Goal: Information Seeking & Learning: Learn about a topic

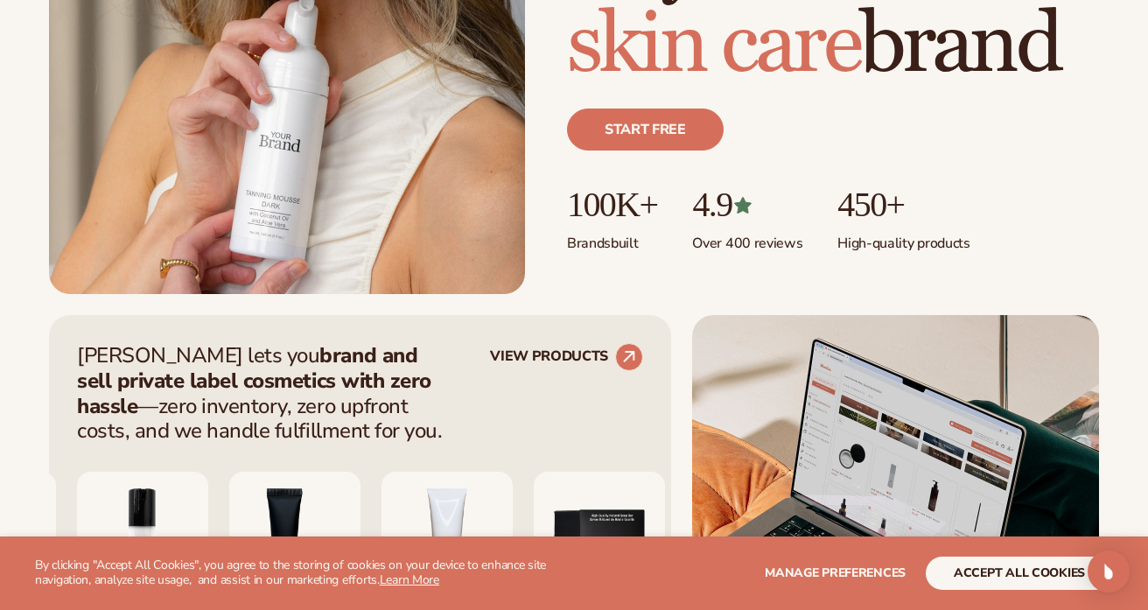
scroll to position [415, 0]
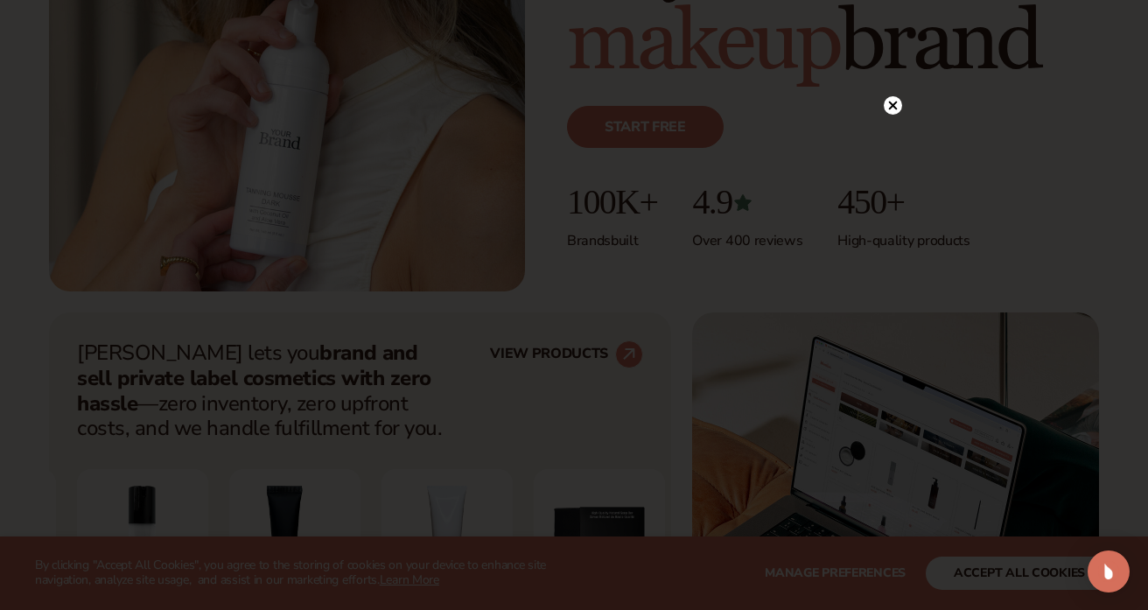
click at [893, 105] on icon at bounding box center [893, 105] width 9 height 9
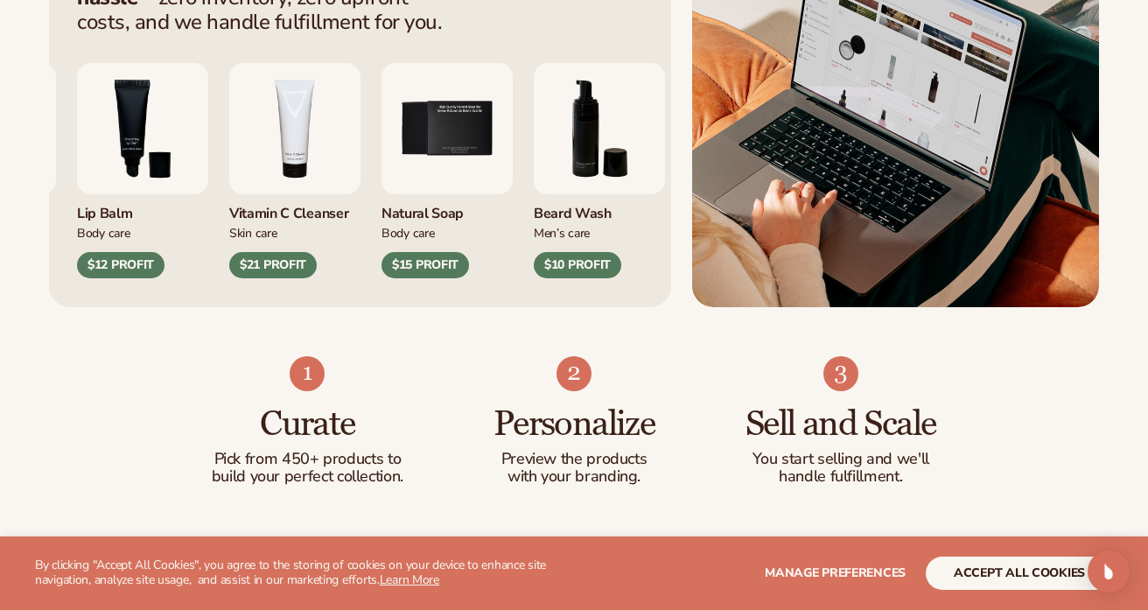
scroll to position [850, 0]
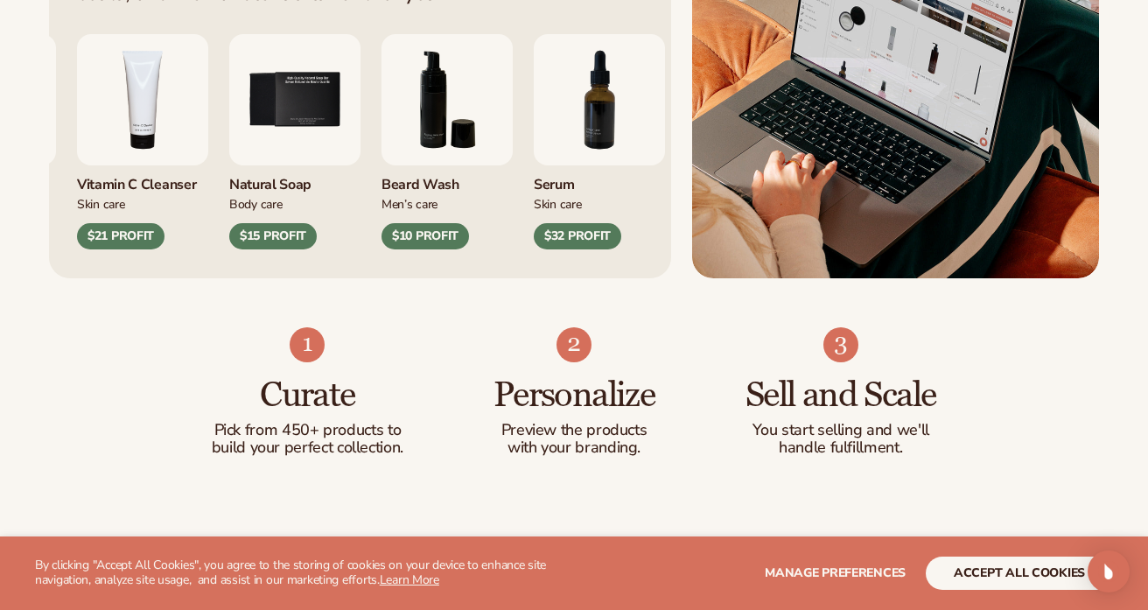
click at [360, 185] on div "Natural Soap" at bounding box center [294, 179] width 131 height 29
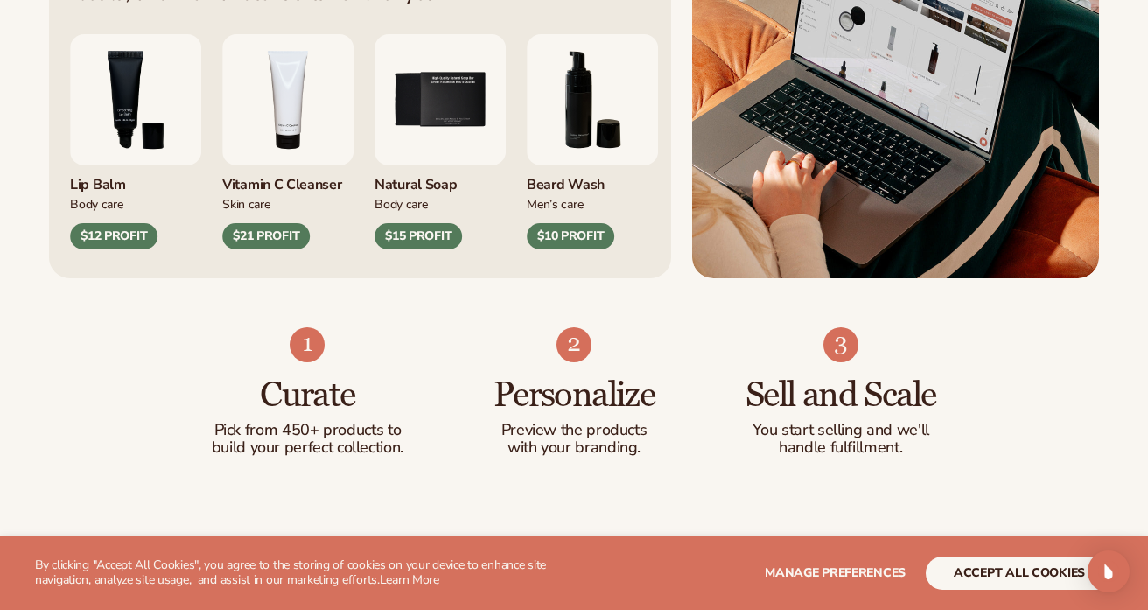
click at [435, 105] on img "5 / 9" at bounding box center [439, 99] width 131 height 131
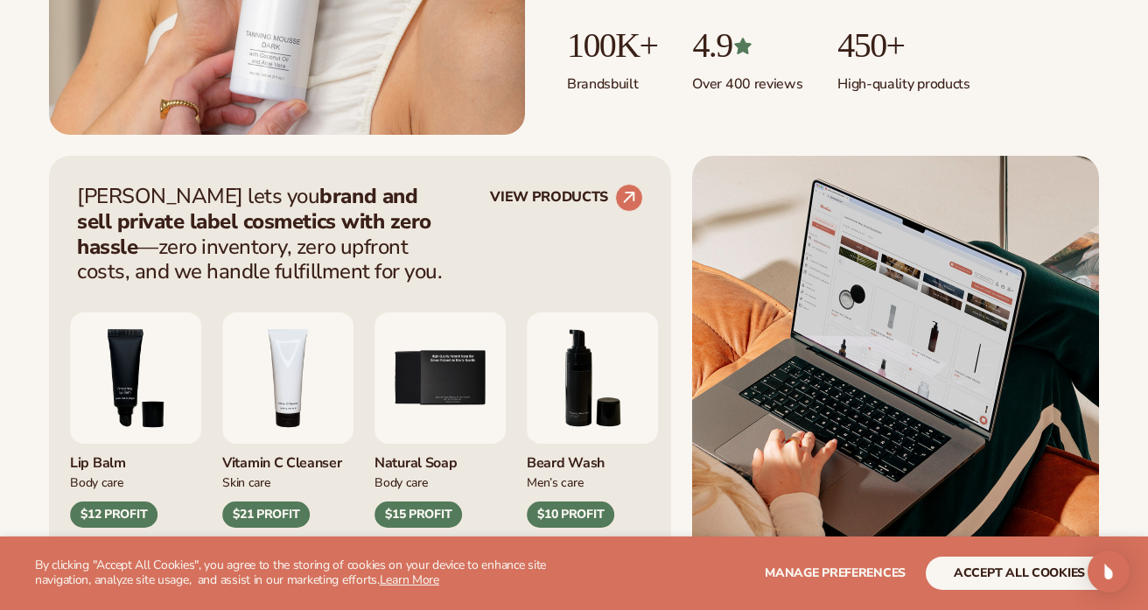
scroll to position [582, 0]
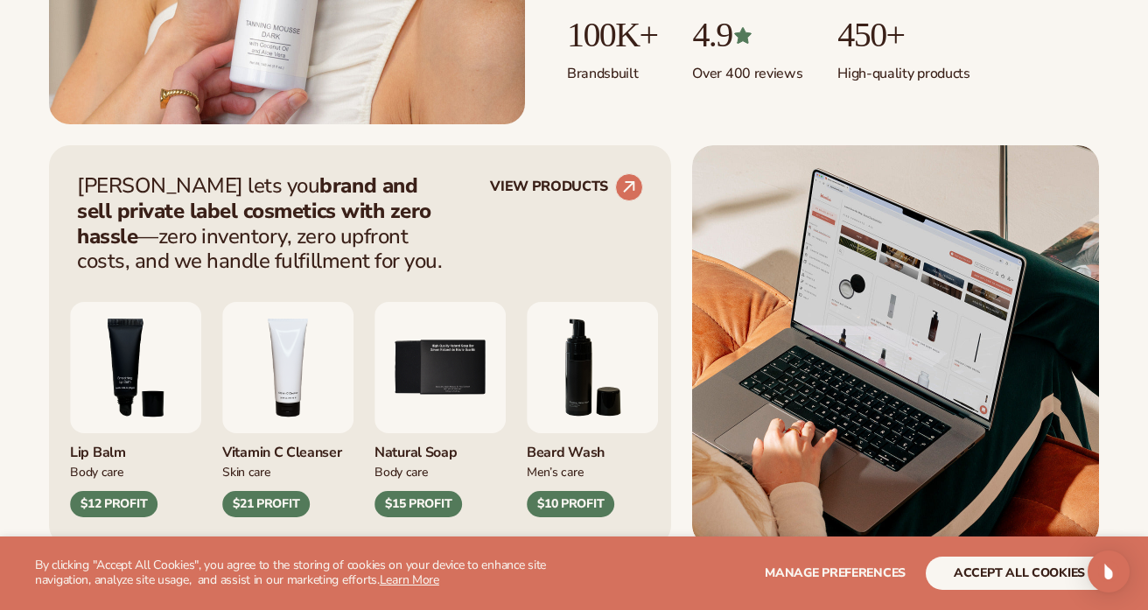
click at [458, 384] on img "5 / 9" at bounding box center [439, 367] width 131 height 131
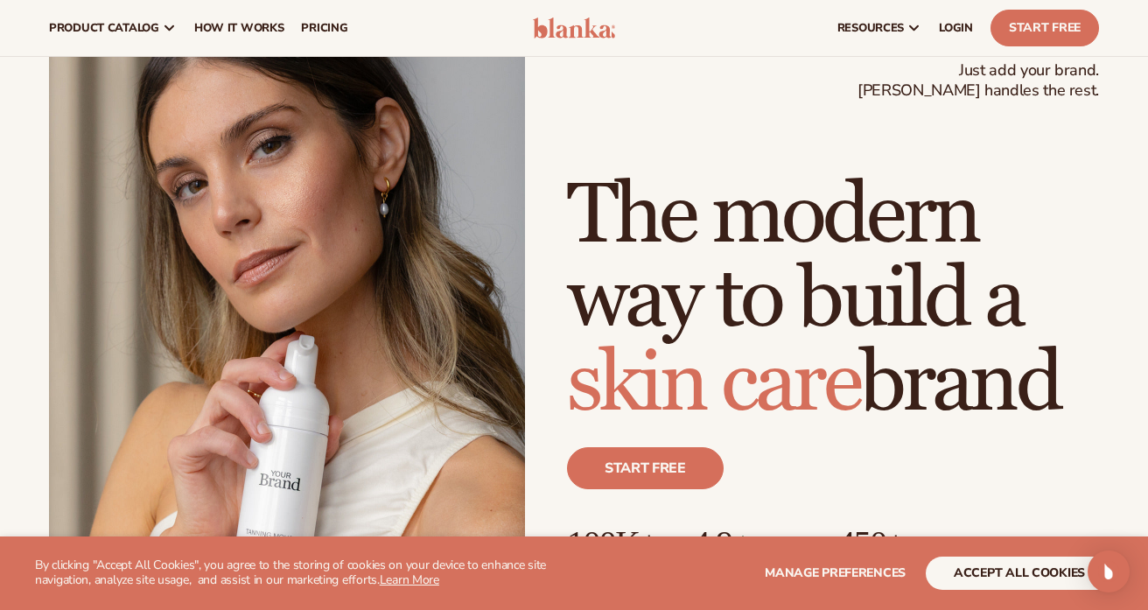
scroll to position [0, 0]
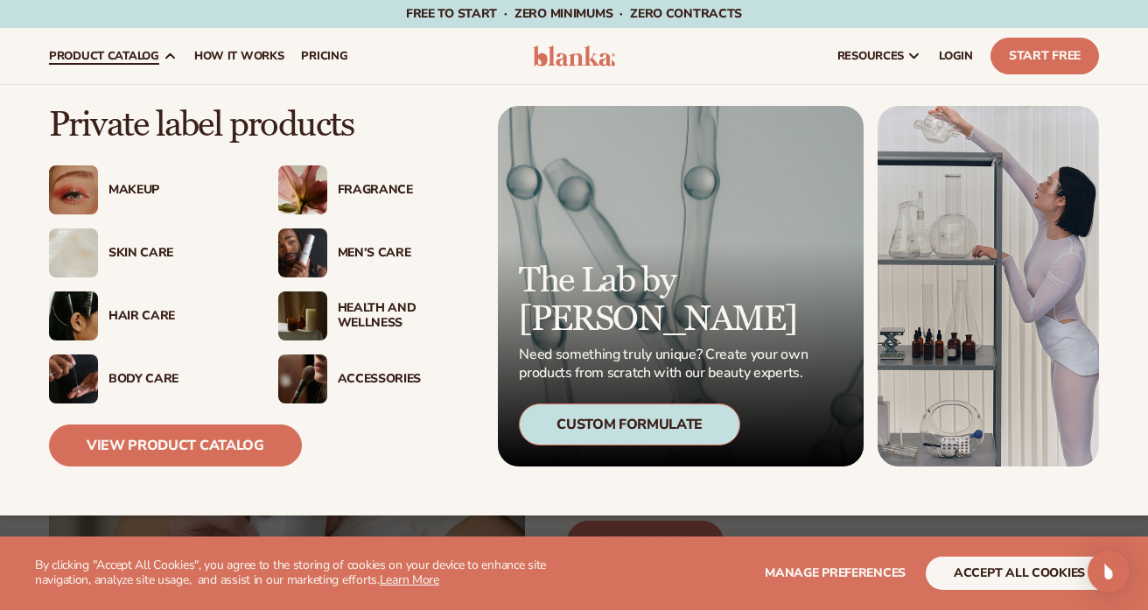
click at [139, 366] on div "Body Care" at bounding box center [146, 378] width 194 height 49
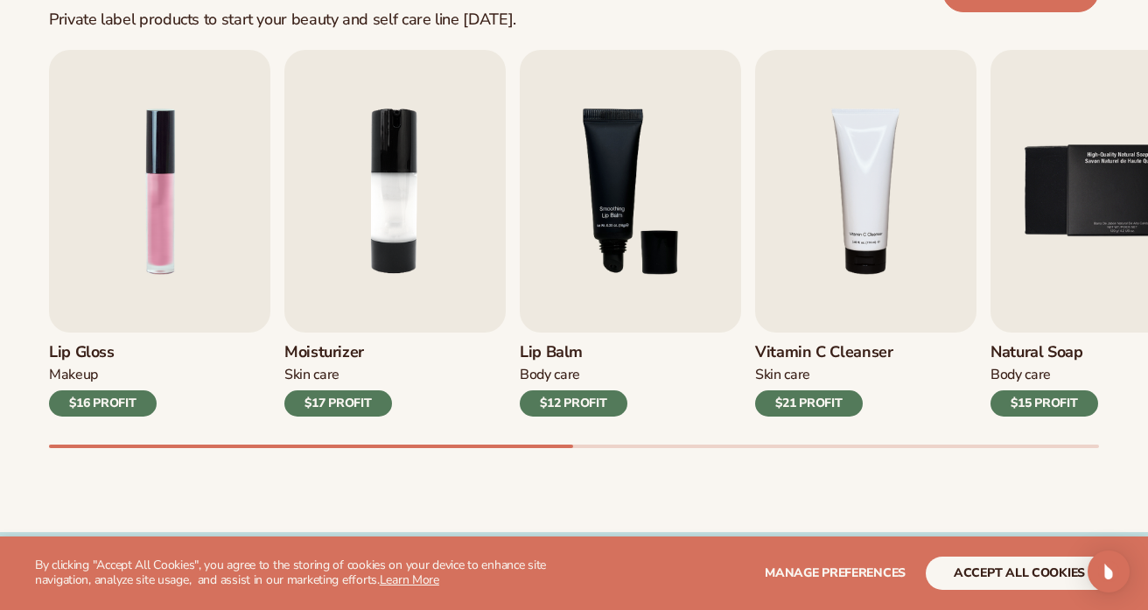
scroll to position [569, 0]
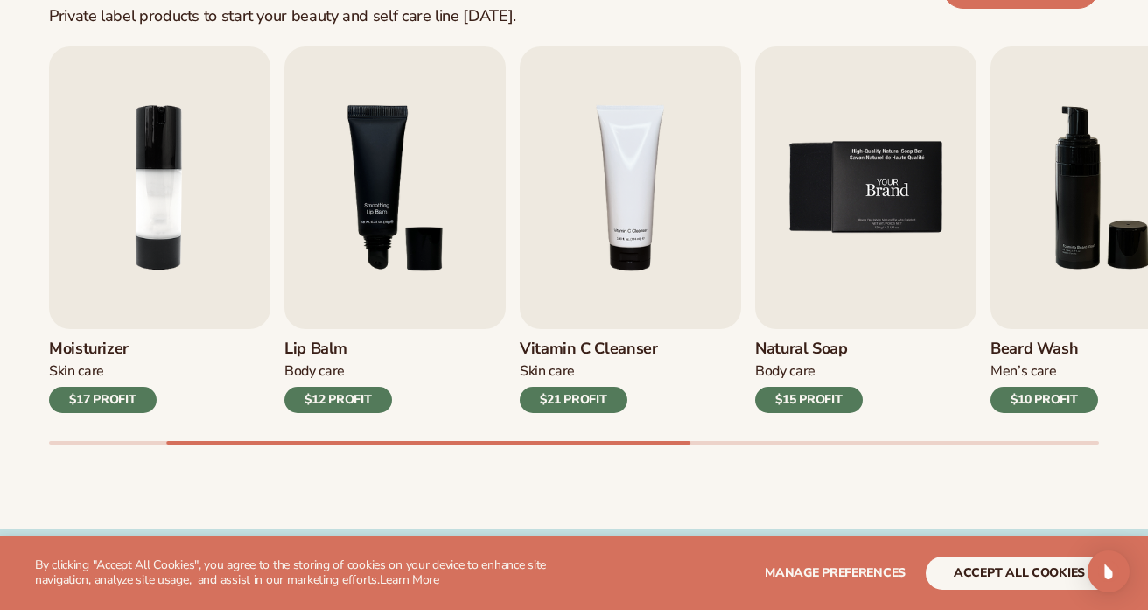
click at [903, 175] on img "5 / 9" at bounding box center [865, 187] width 221 height 283
click at [781, 345] on h3 "Natural Soap" at bounding box center [809, 348] width 108 height 19
click at [836, 242] on img "5 / 9" at bounding box center [865, 187] width 221 height 283
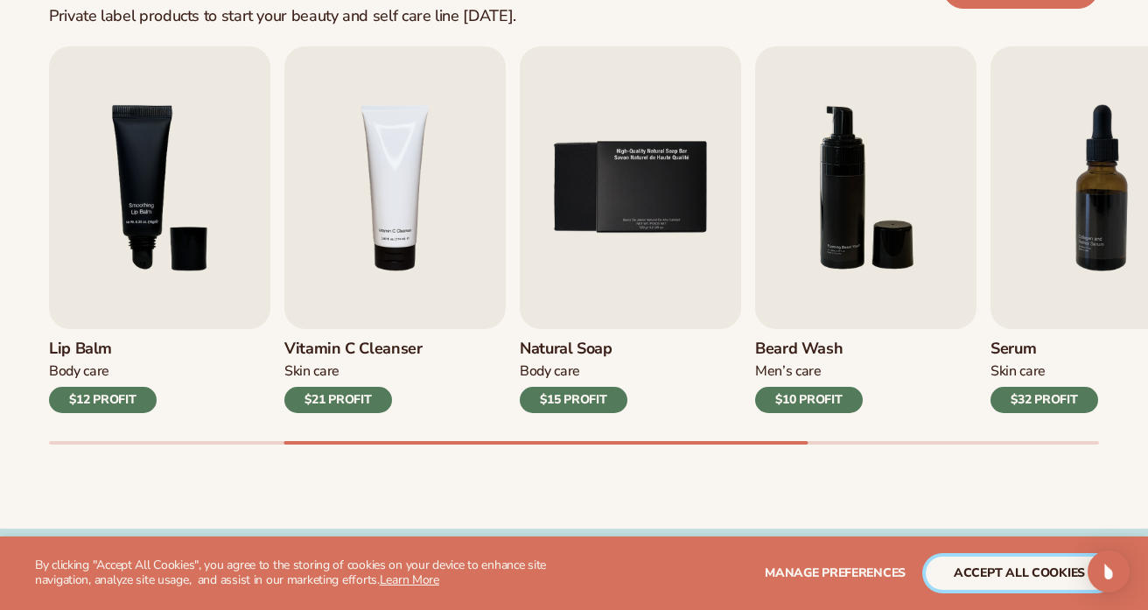
click at [1041, 575] on button "accept all cookies" at bounding box center [1019, 572] width 187 height 33
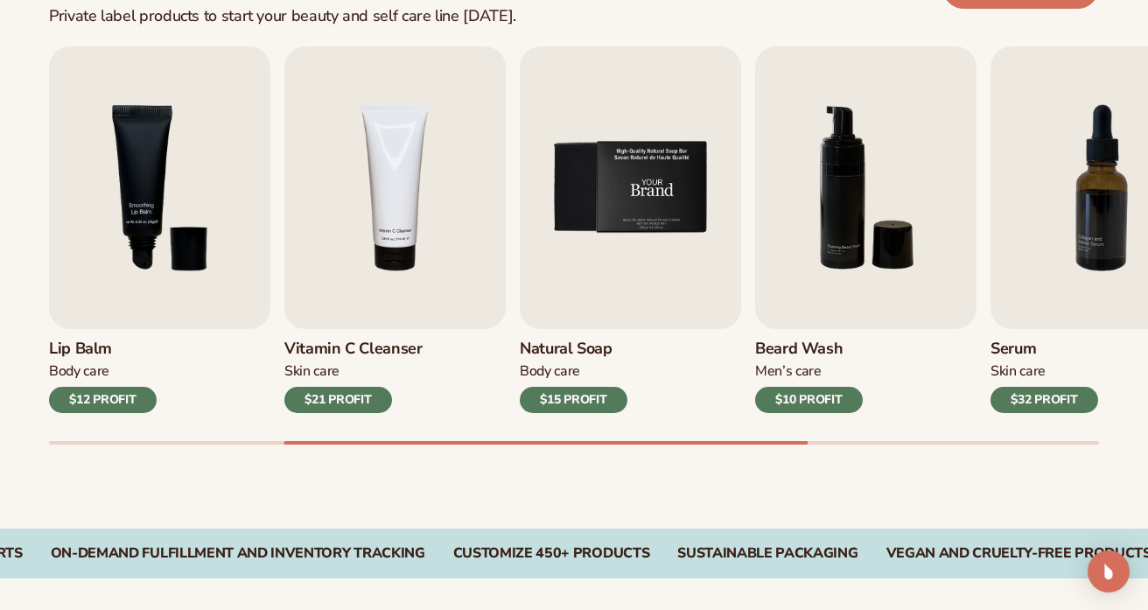
click at [652, 212] on img "5 / 9" at bounding box center [630, 187] width 221 height 283
click at [570, 402] on div "$15 PROFIT" at bounding box center [574, 400] width 108 height 26
click at [576, 323] on img "5 / 9" at bounding box center [630, 187] width 221 height 283
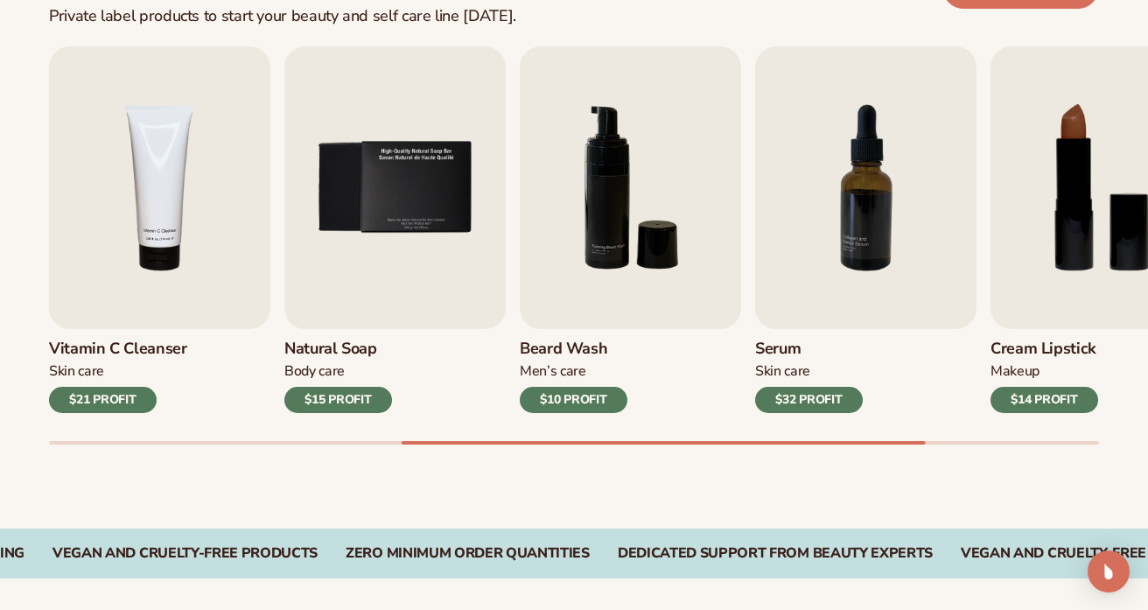
click at [401, 482] on div "Best sellers Private label products to start your beauty and self care line tod…" at bounding box center [574, 214] width 1148 height 627
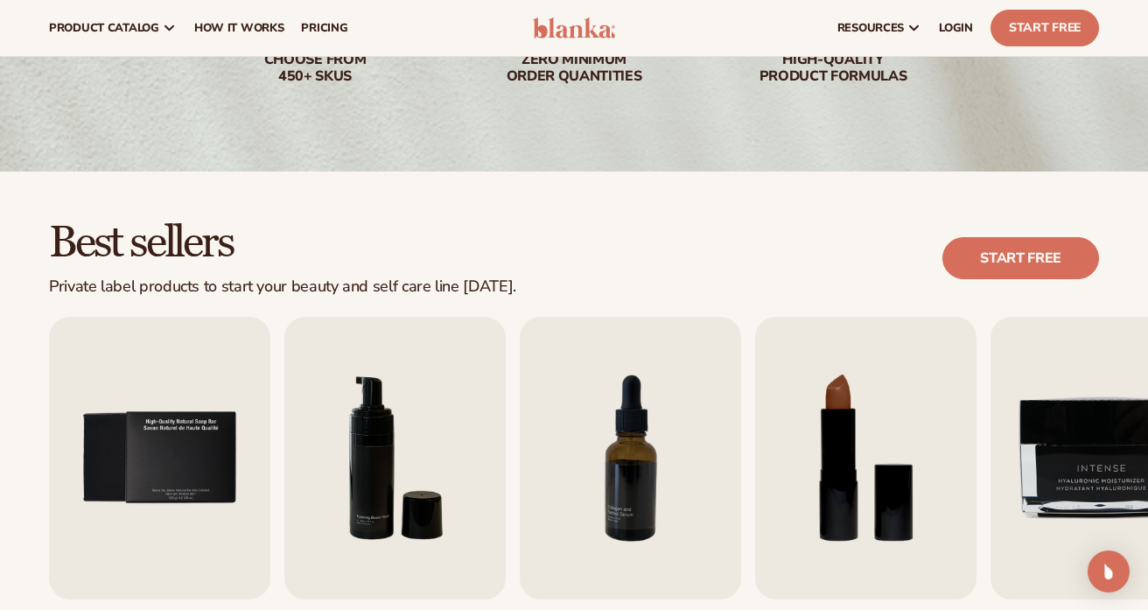
scroll to position [0, 0]
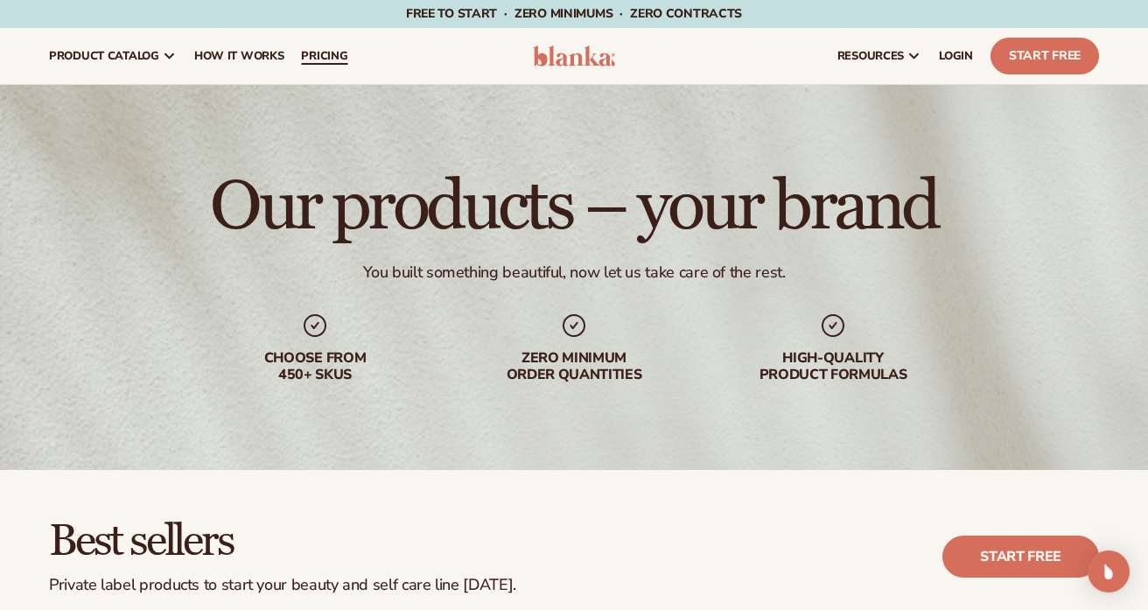
click at [310, 68] on link "pricing" at bounding box center [324, 56] width 64 height 56
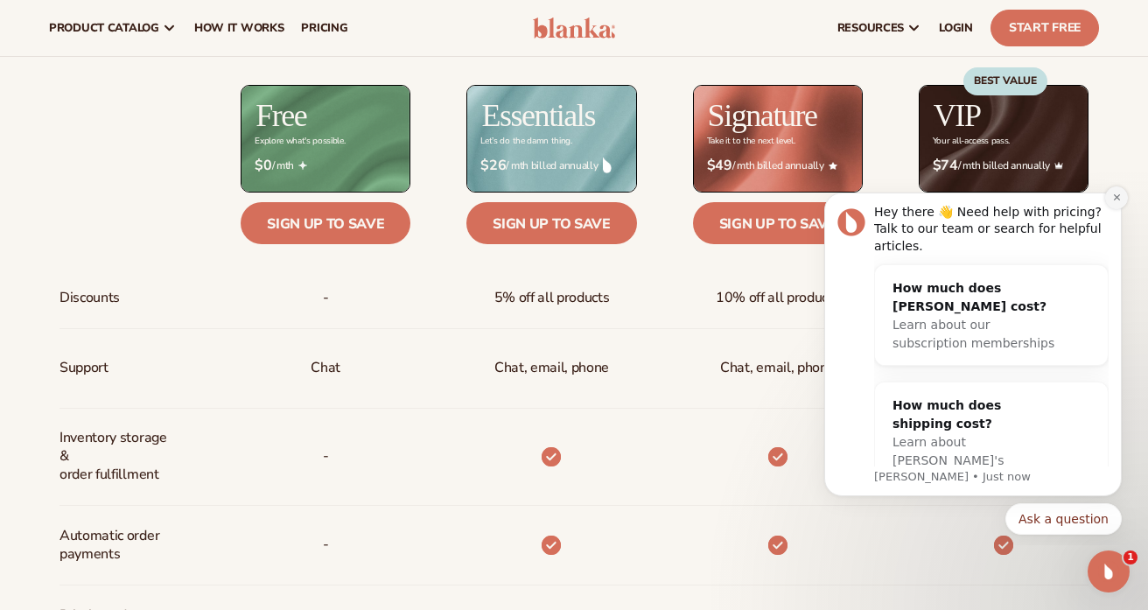
click at [1114, 199] on icon "Dismiss notification" at bounding box center [1116, 197] width 6 height 6
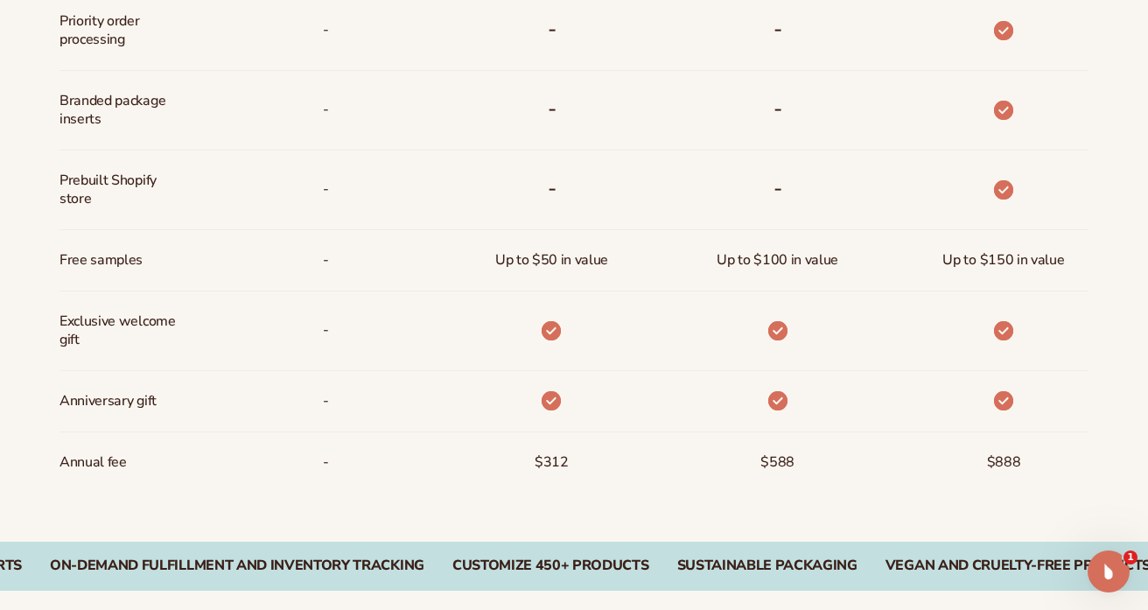
scroll to position [1274, 0]
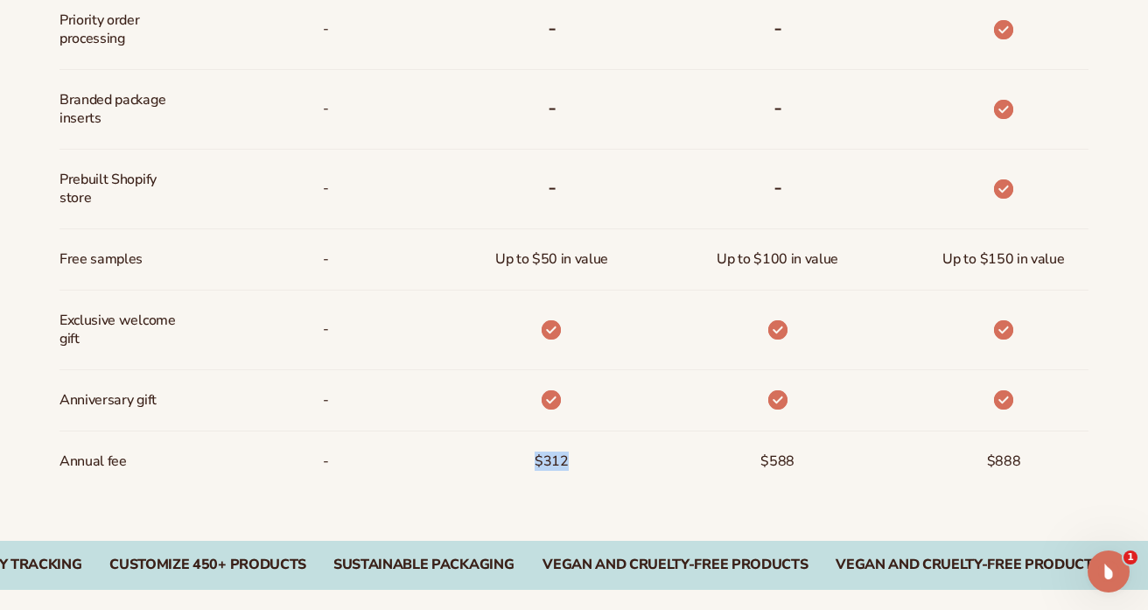
drag, startPoint x: 565, startPoint y: 457, endPoint x: 518, endPoint y: 457, distance: 47.2
click at [518, 457] on div "$312" at bounding box center [523, 461] width 226 height 60
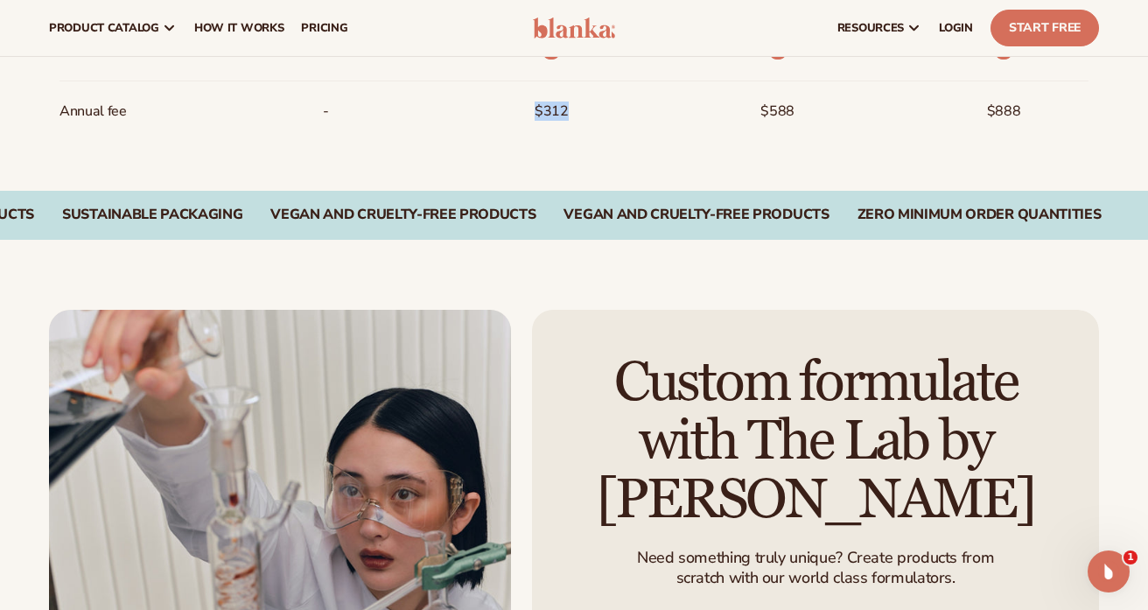
scroll to position [1619, 0]
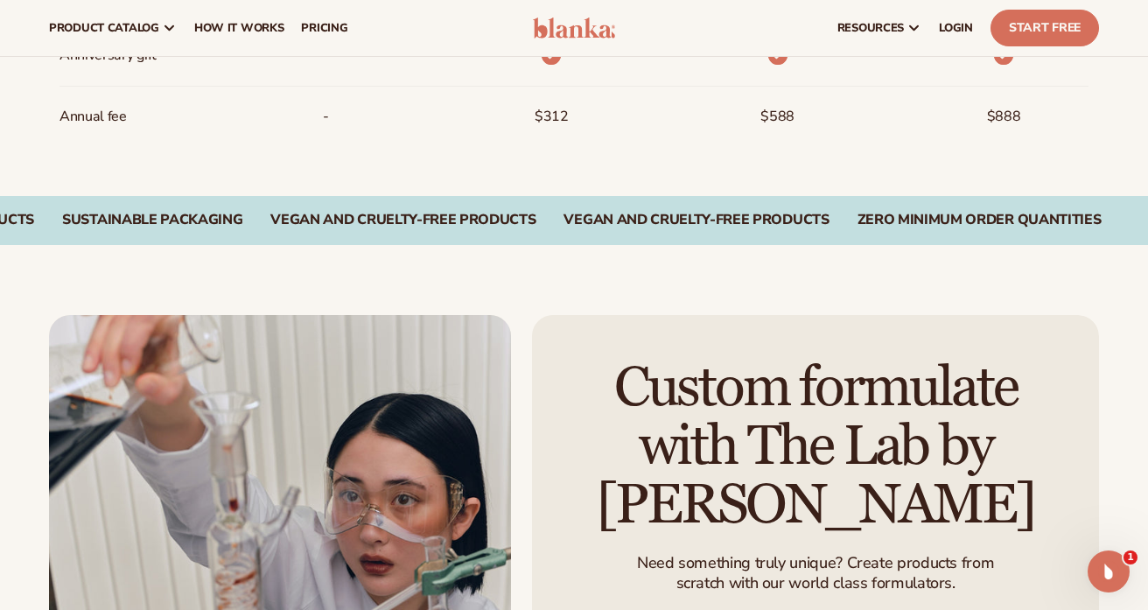
click at [521, 295] on div "Custom formulate with The Lab by [PERSON_NAME] Need something truly unique? Cre…" at bounding box center [574, 548] width 1148 height 607
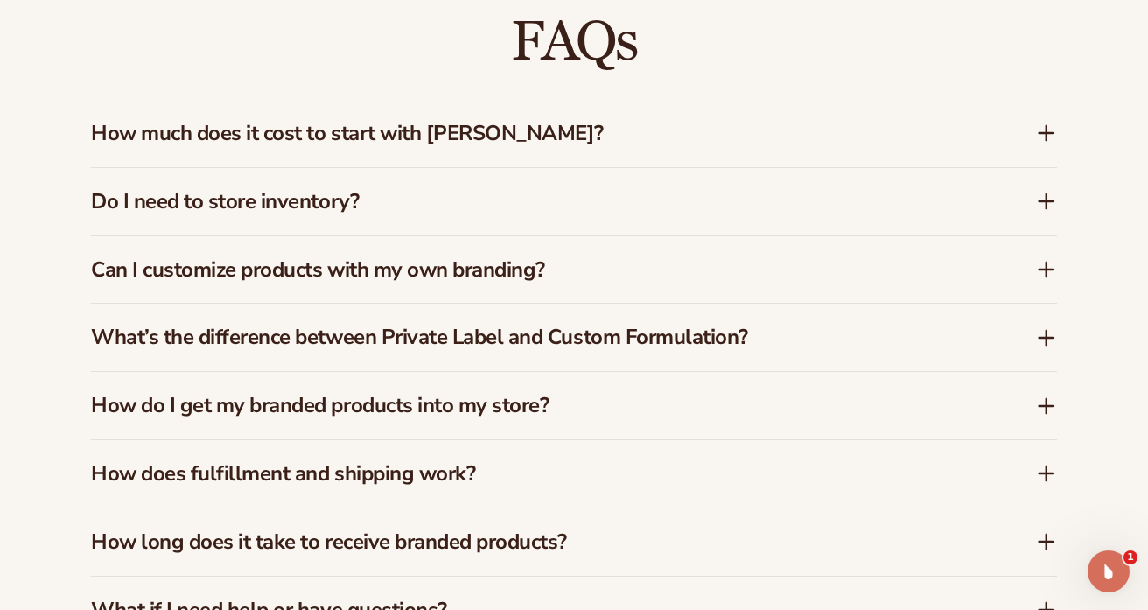
scroll to position [2540, 0]
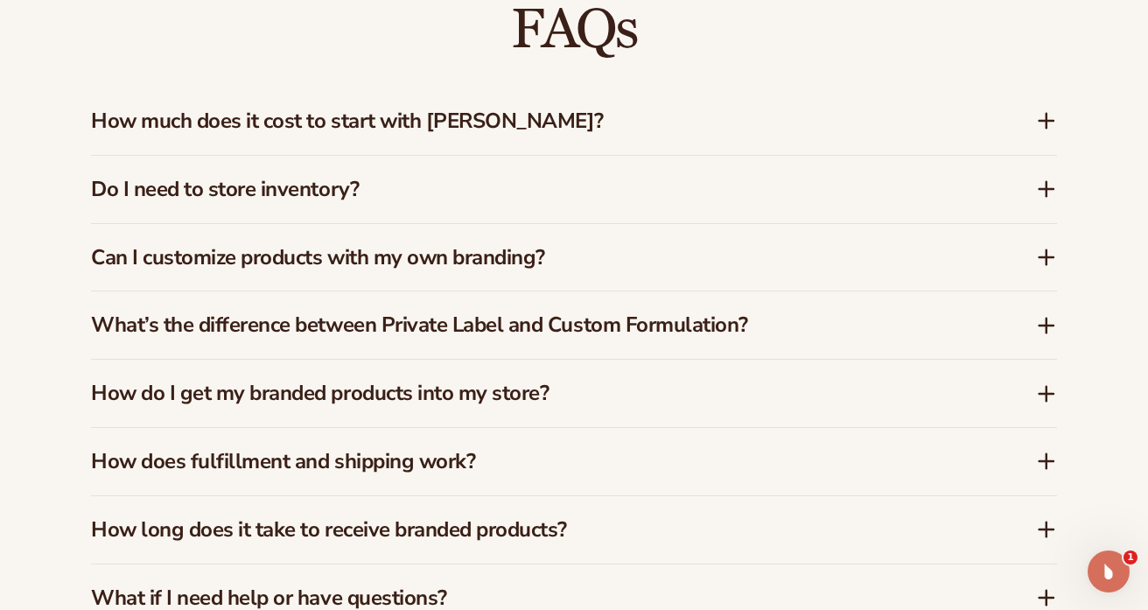
click at [364, 245] on h3 "Can I customize products with my own branding?" at bounding box center [537, 257] width 892 height 25
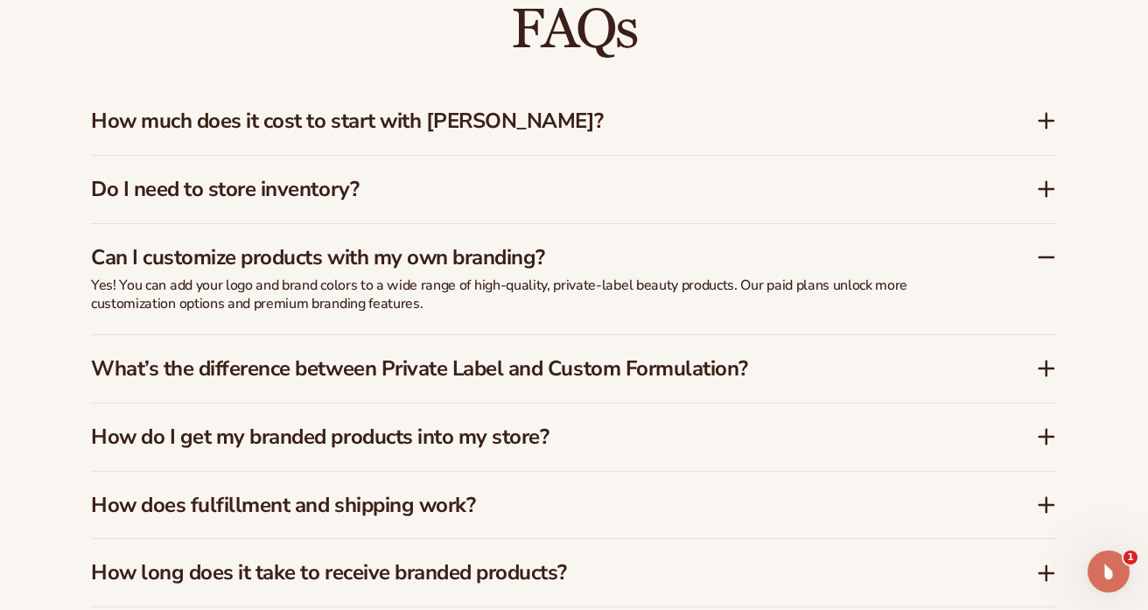
click at [1036, 247] on icon at bounding box center [1046, 257] width 21 height 21
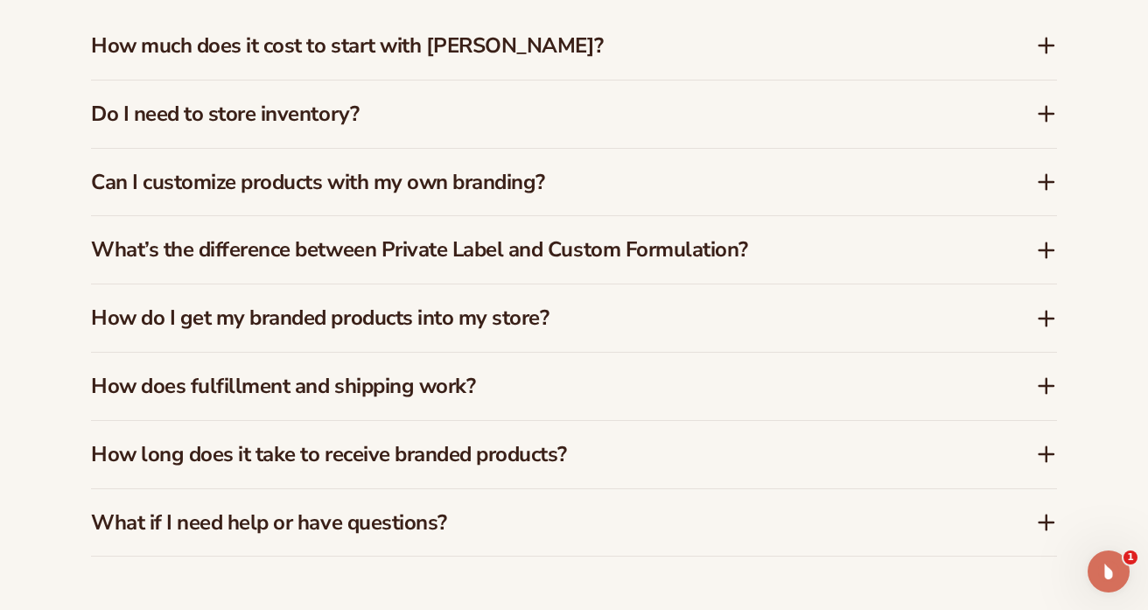
scroll to position [2634, 0]
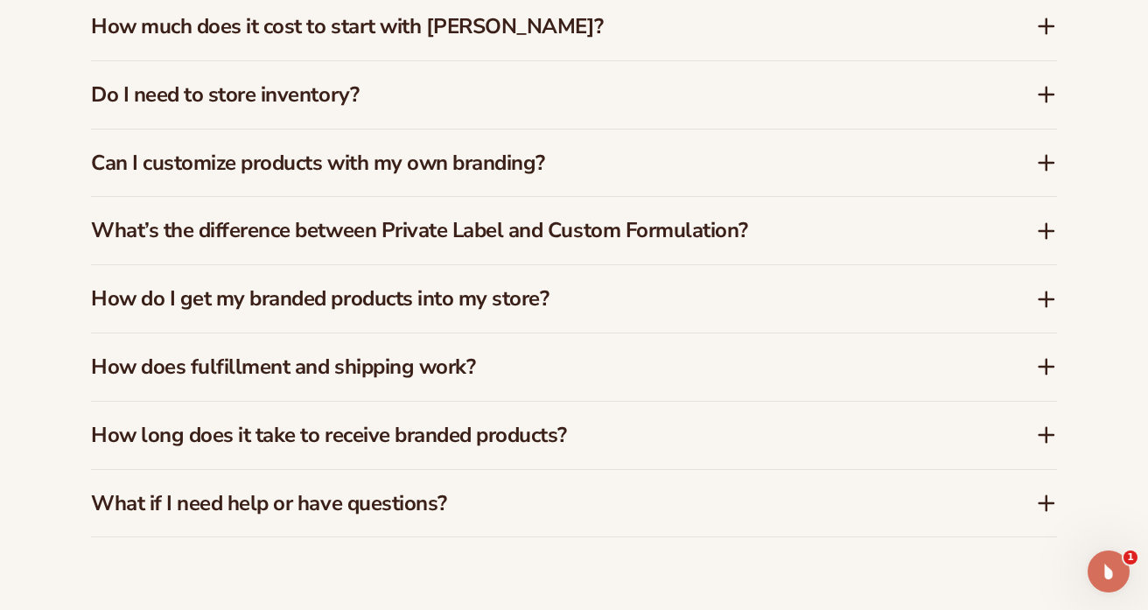
click at [475, 219] on h3 "What’s the difference between Private Label and Custom Formulation?" at bounding box center [537, 230] width 892 height 25
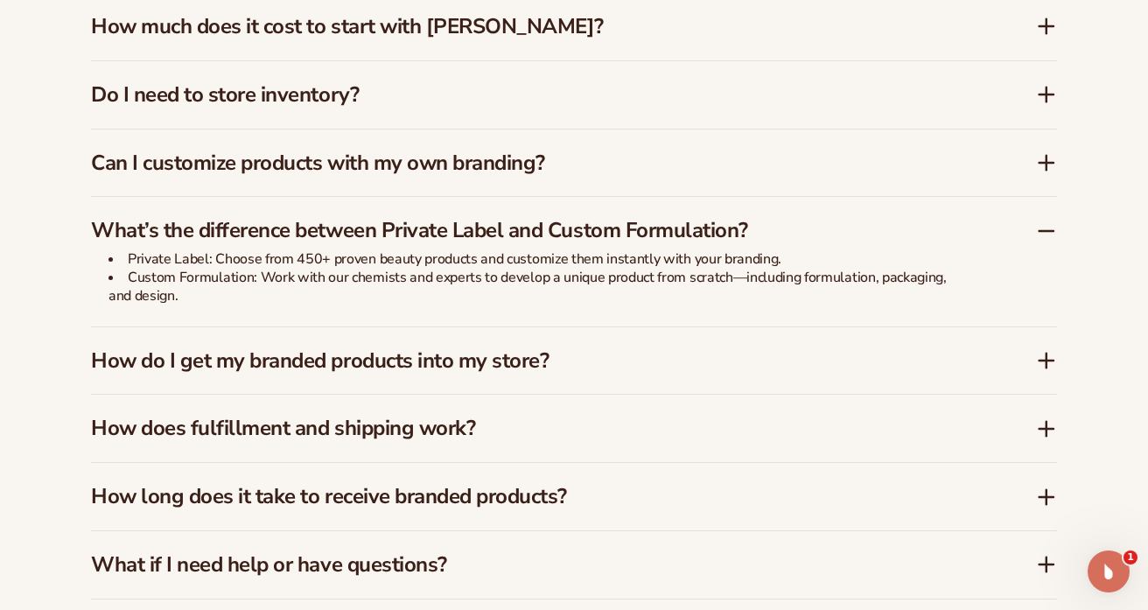
click at [436, 218] on h3 "What’s the difference between Private Label and Custom Formulation?" at bounding box center [537, 230] width 892 height 25
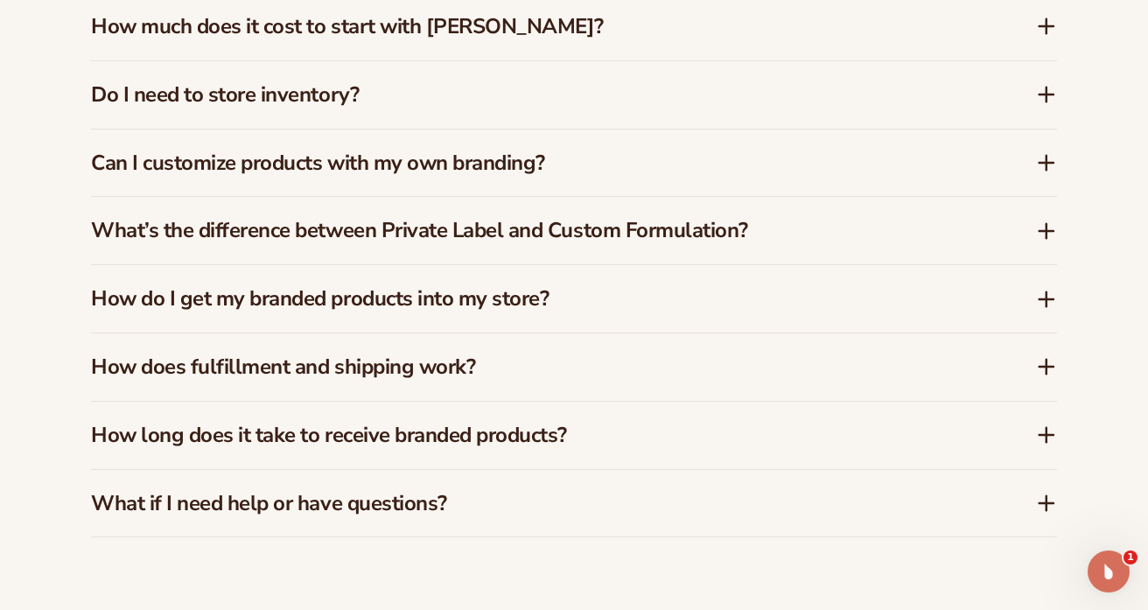
click at [427, 286] on h3 "How do I get my branded products into my store?" at bounding box center [537, 298] width 892 height 25
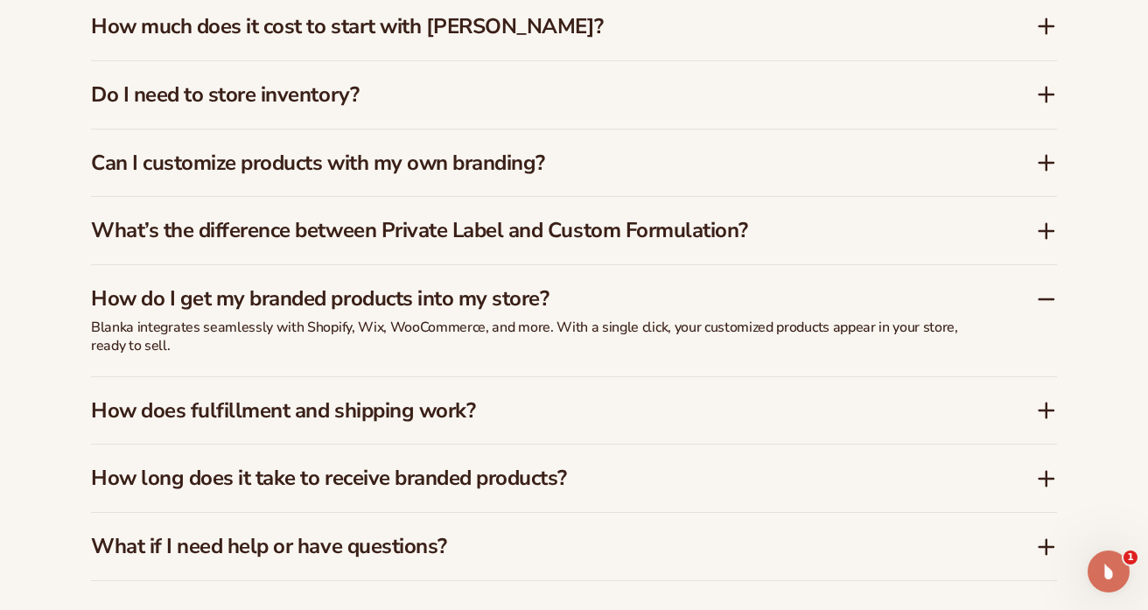
click at [427, 286] on h3 "How do I get my branded products into my store?" at bounding box center [537, 298] width 892 height 25
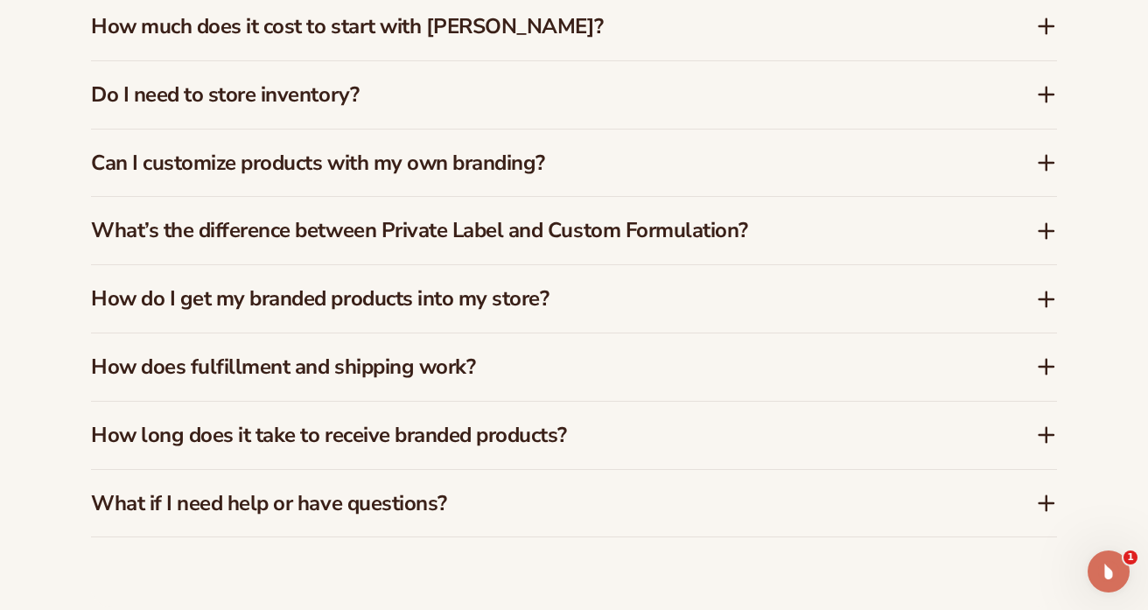
click at [413, 354] on h3 "How does fulfillment and shipping work?" at bounding box center [537, 366] width 892 height 25
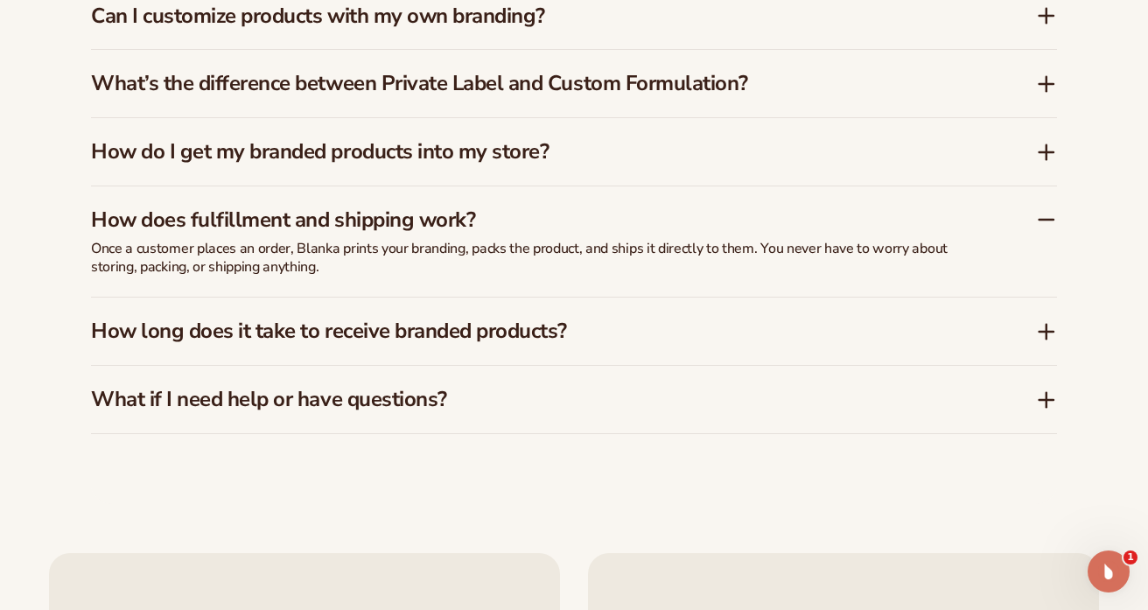
scroll to position [2784, 0]
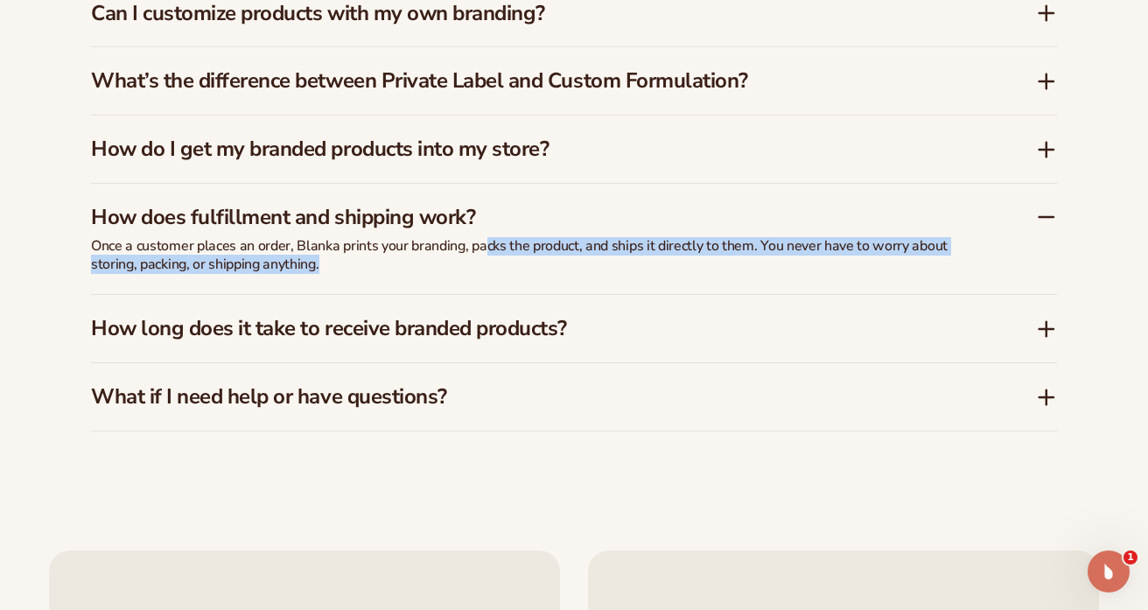
drag, startPoint x: 483, startPoint y: 229, endPoint x: 556, endPoint y: 250, distance: 75.6
click at [556, 250] on p "Once a customer places an order, Blanka prints your branding, packs the product…" at bounding box center [528, 255] width 875 height 37
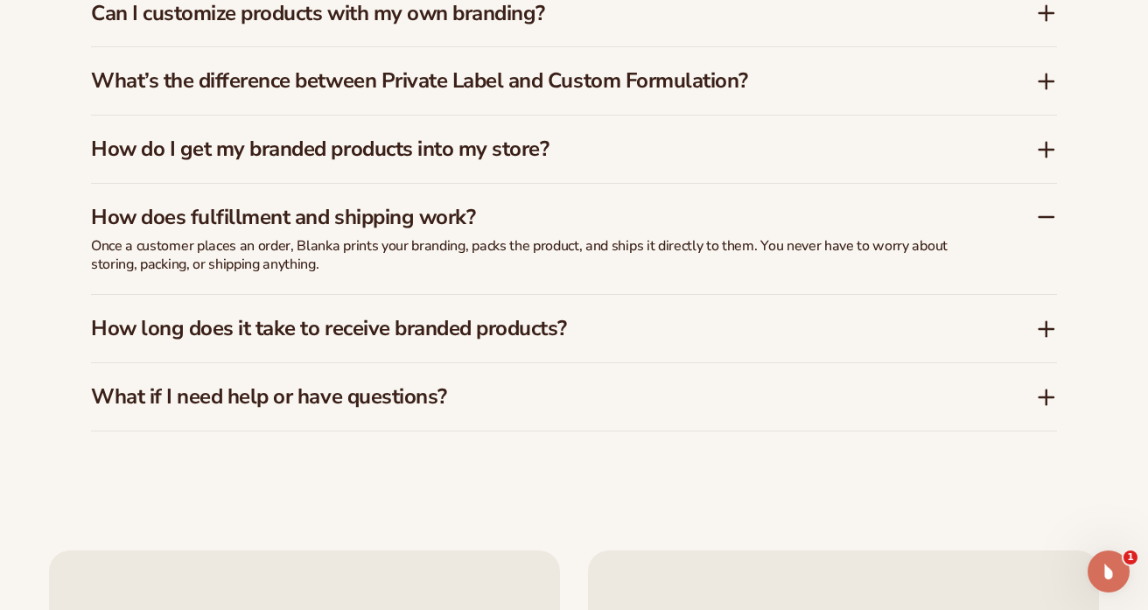
click at [397, 205] on h3 "How does fulfillment and shipping work?" at bounding box center [537, 217] width 892 height 25
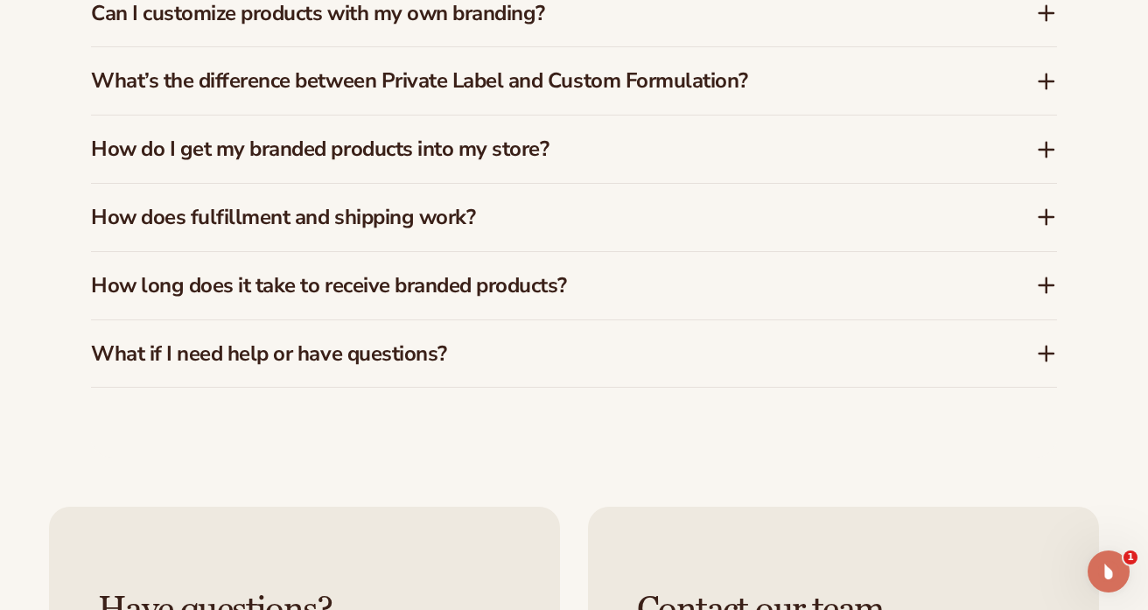
click at [453, 276] on h3 "How long does it take to receive branded products?" at bounding box center [537, 285] width 892 height 25
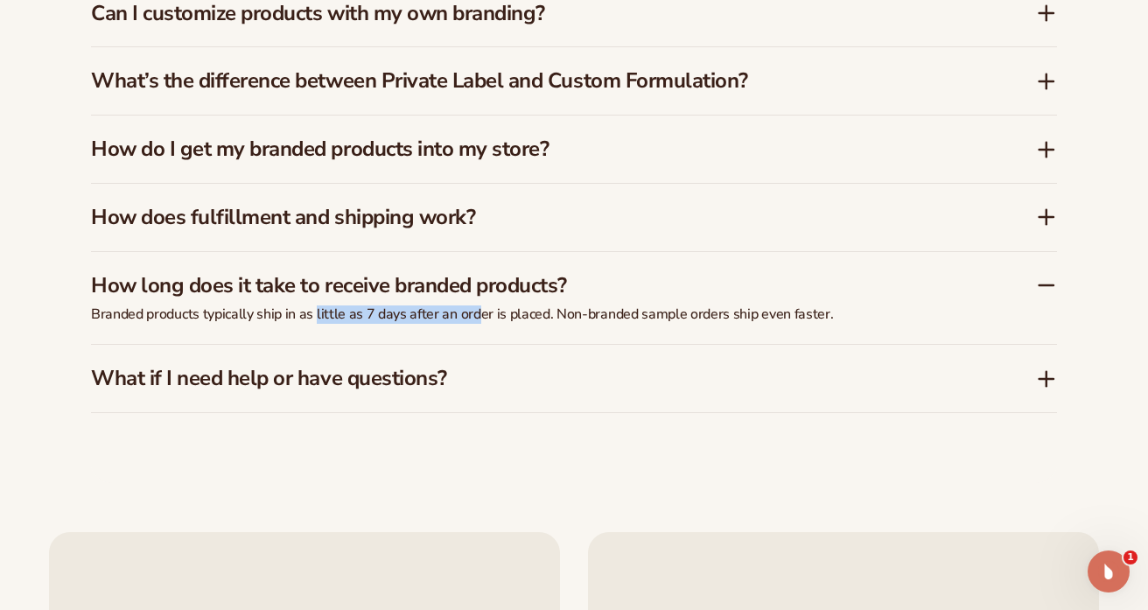
drag, startPoint x: 317, startPoint y: 296, endPoint x: 478, endPoint y: 293, distance: 161.0
click at [478, 305] on p "Branded products typically ship in as little as 7 days after an order is placed…" at bounding box center [528, 314] width 875 height 18
click at [531, 273] on h3 "How long does it take to receive branded products?" at bounding box center [537, 285] width 892 height 25
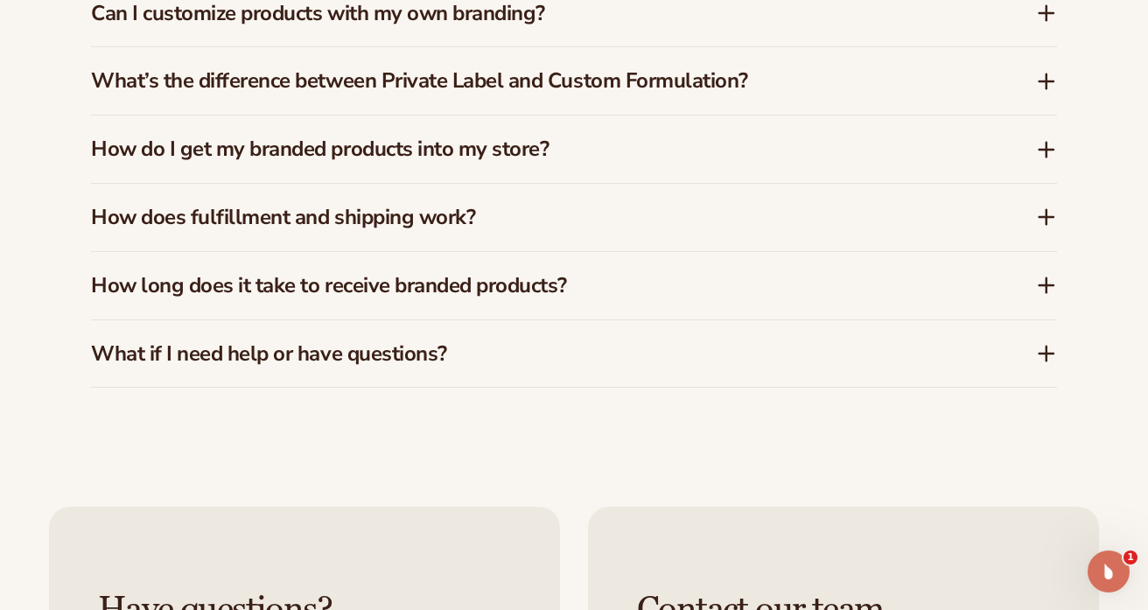
click at [514, 320] on div "What if I need help or have questions?" at bounding box center [574, 353] width 966 height 67
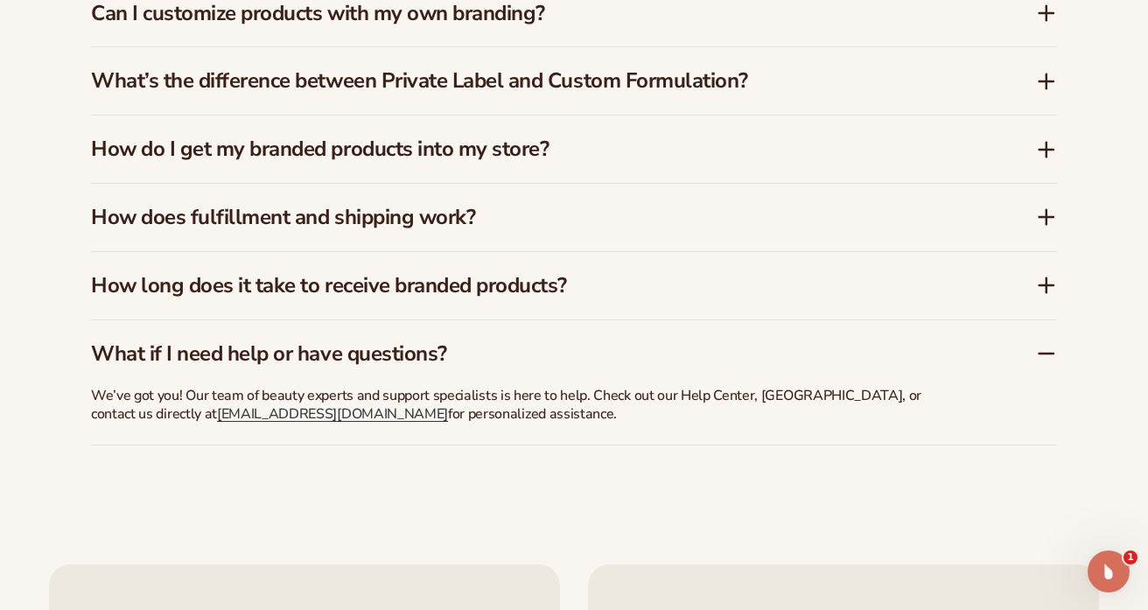
click at [474, 320] on div "What if I need help or have questions?" at bounding box center [574, 346] width 966 height 53
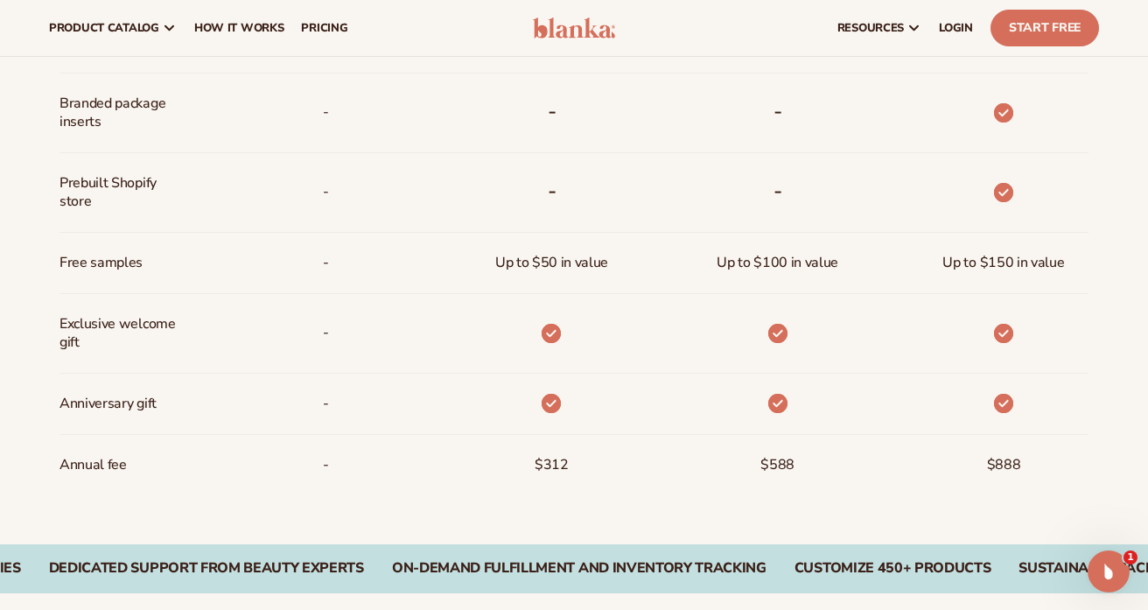
scroll to position [1237, 0]
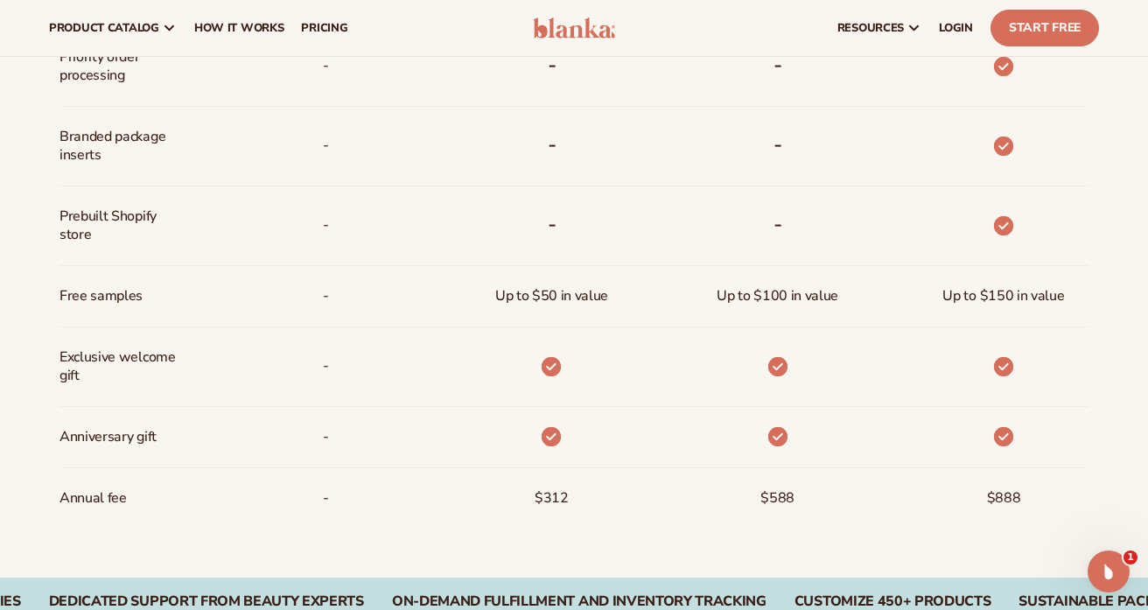
click at [556, 512] on span "$312" at bounding box center [552, 498] width 34 height 32
click at [556, 423] on div at bounding box center [551, 437] width 47 height 60
click at [556, 381] on div at bounding box center [551, 366] width 47 height 79
click at [556, 313] on div "Up to $50 in value" at bounding box center [551, 296] width 141 height 60
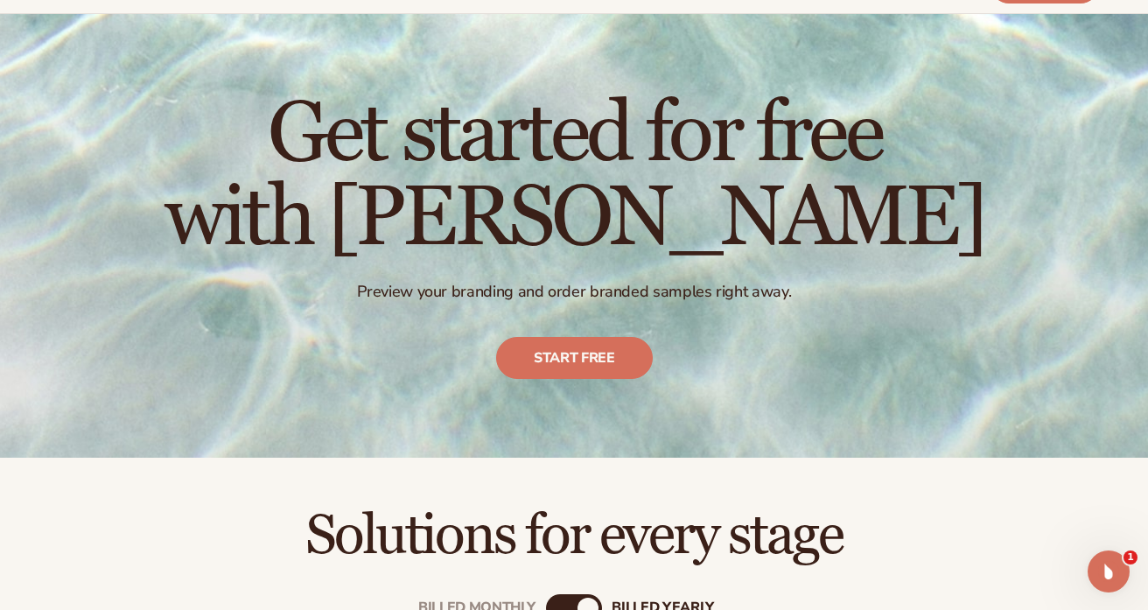
scroll to position [0, 0]
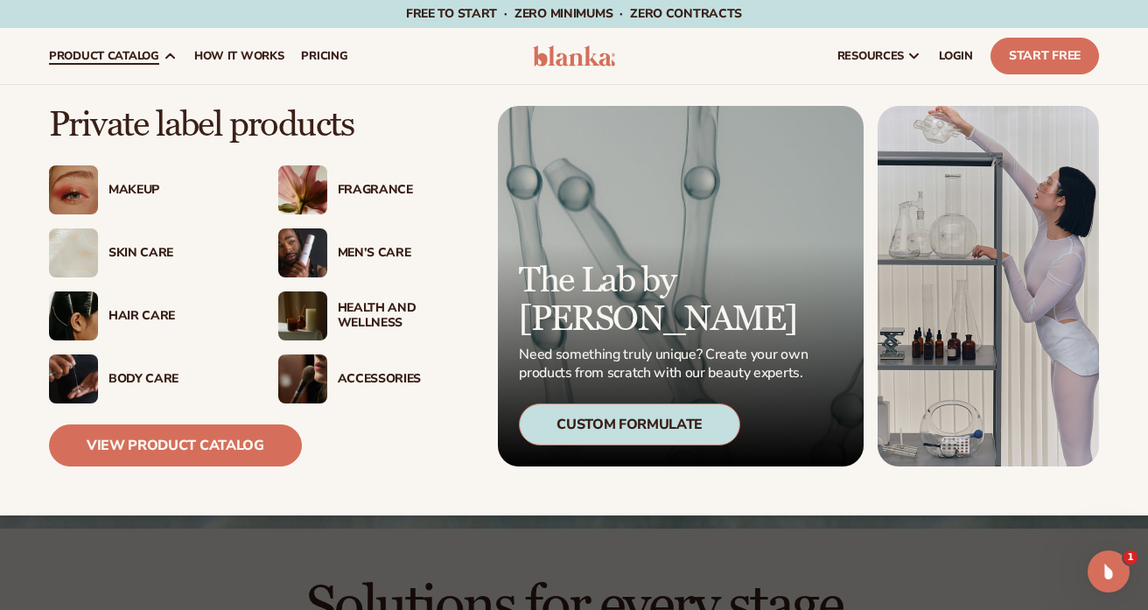
click at [374, 186] on div "Fragrance" at bounding box center [405, 190] width 135 height 15
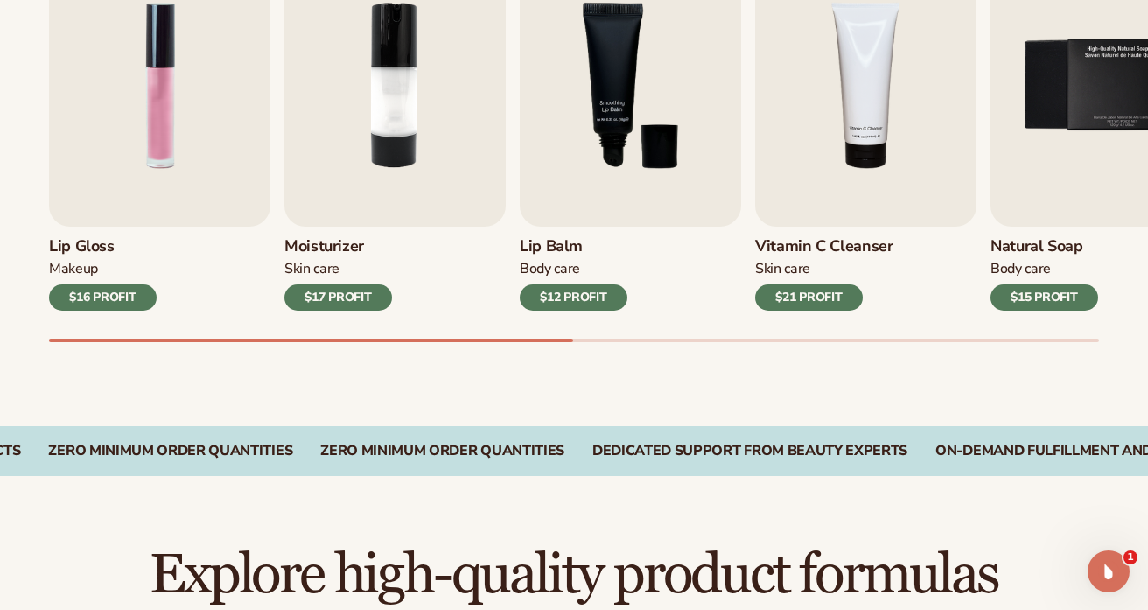
scroll to position [672, 0]
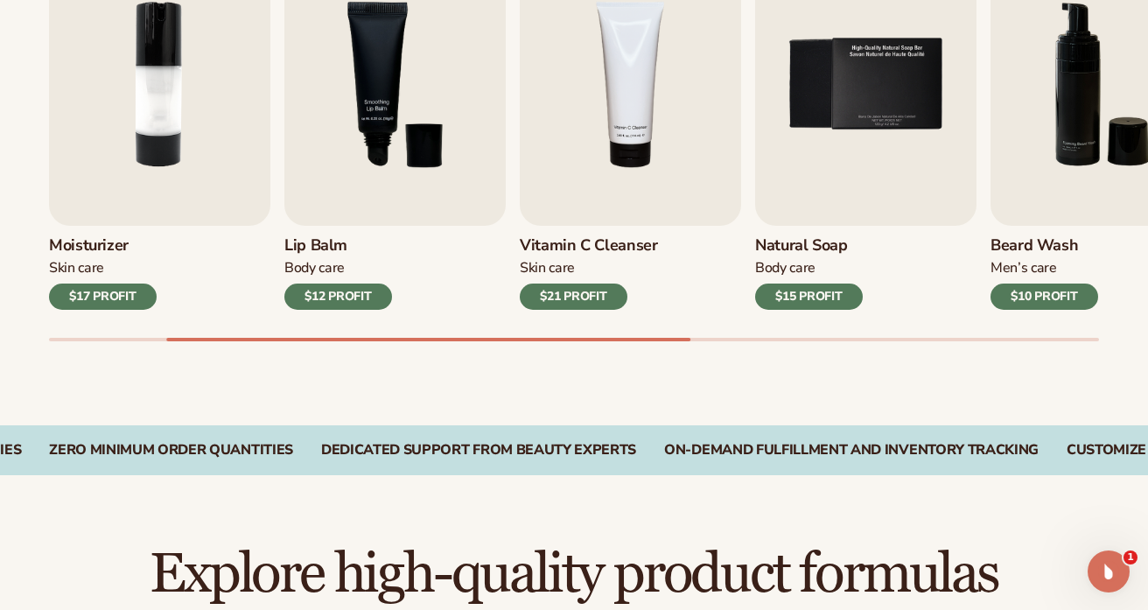
click at [580, 297] on div "$21 PROFIT" at bounding box center [574, 296] width 108 height 26
click at [587, 236] on h3 "Vitamin C Cleanser" at bounding box center [589, 245] width 138 height 19
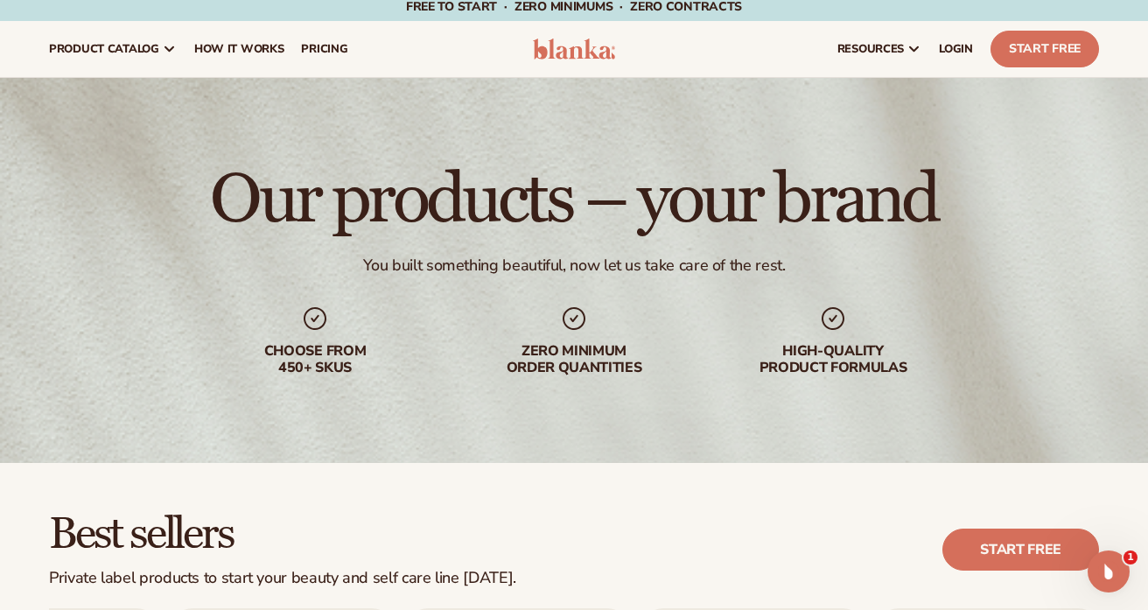
scroll to position [0, 0]
